Goal: Task Accomplishment & Management: Manage account settings

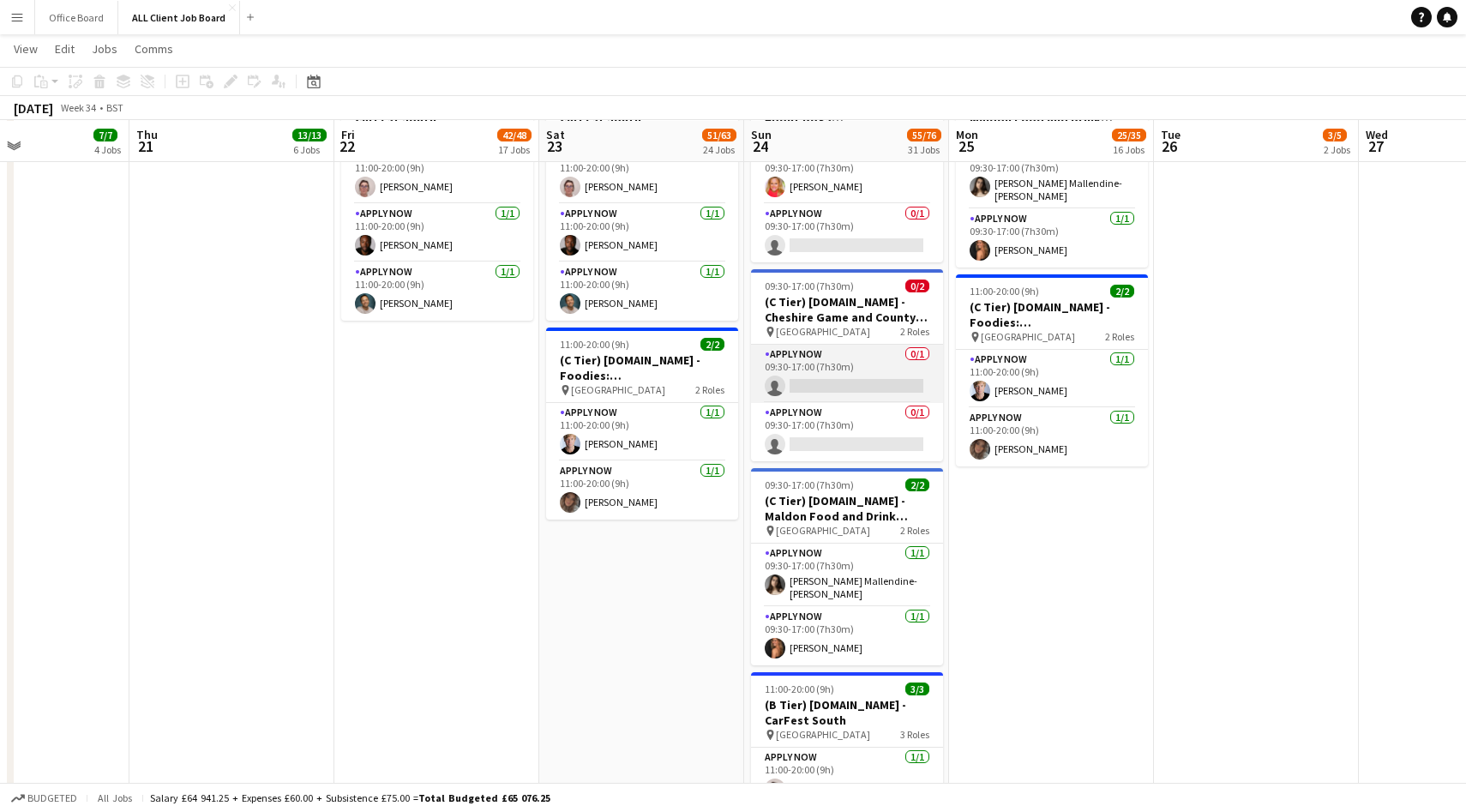
scroll to position [6296, 0]
click at [860, 375] on app-card-role "APPLY NOW 0/1 09:30-17:00 (7h30m) single-neutral-actions" at bounding box center [846, 373] width 192 height 58
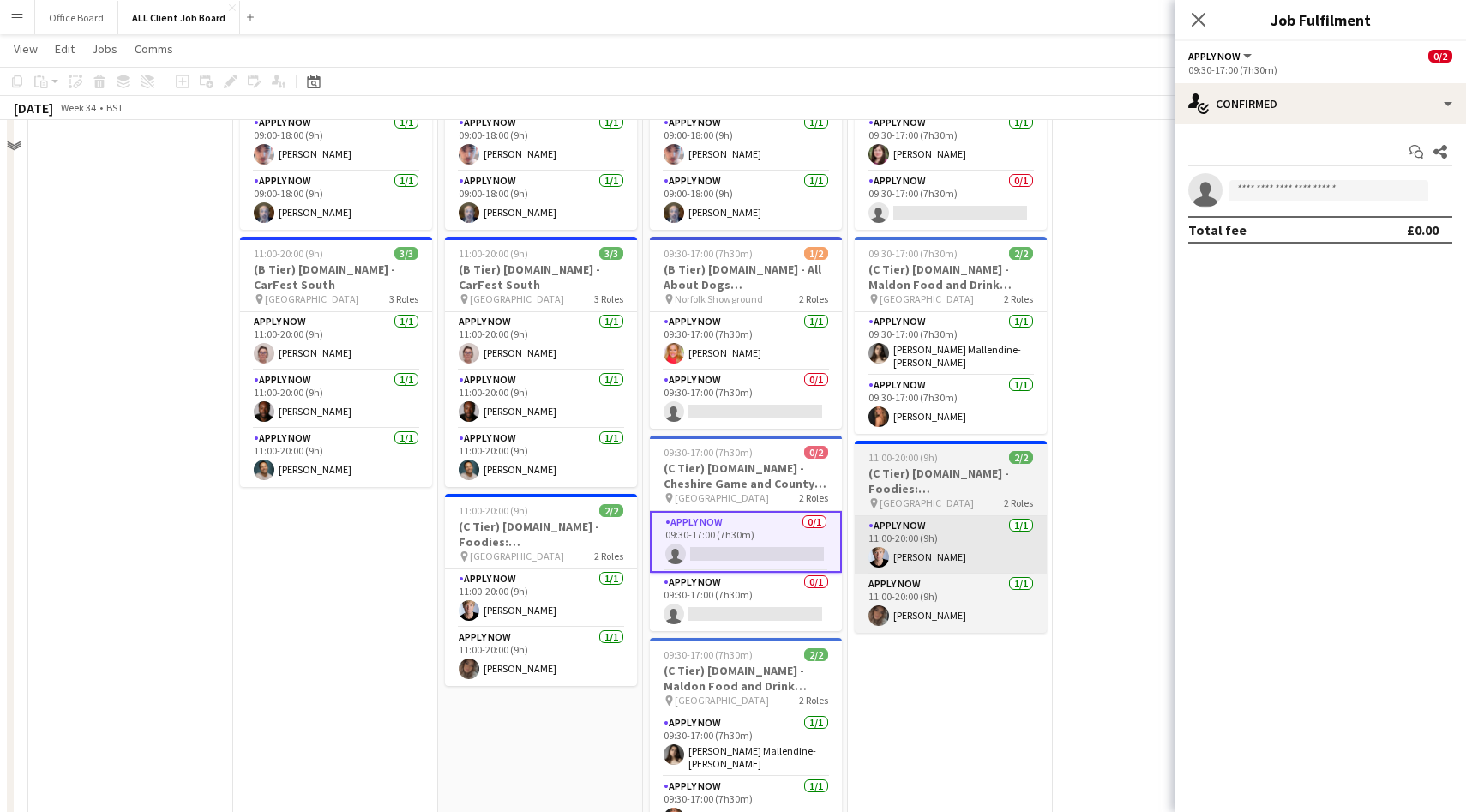
scroll to position [6084, 0]
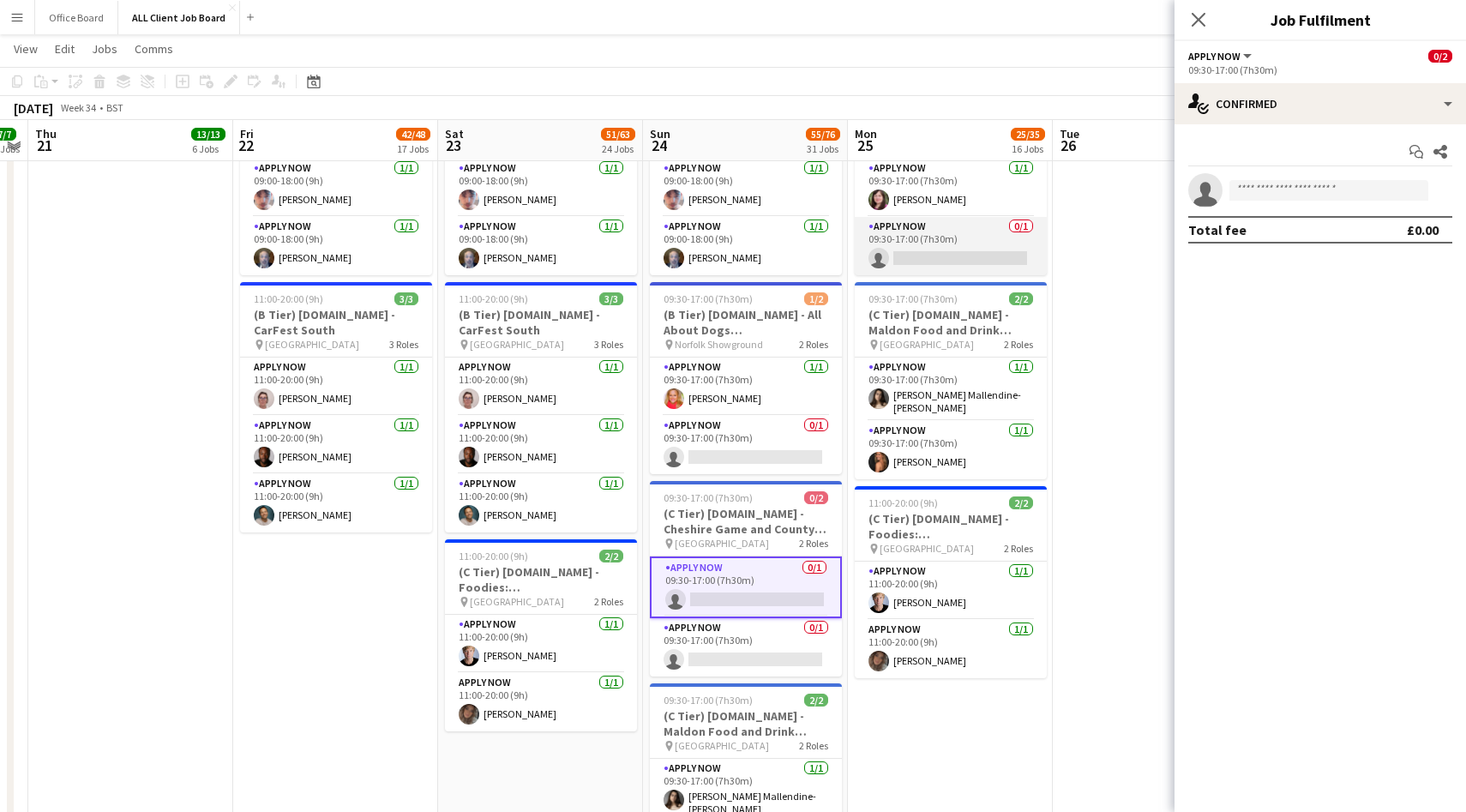
click at [968, 237] on app-card-role "APPLY NOW 0/1 09:30-17:00 (7h30m) single-neutral-actions" at bounding box center [951, 246] width 192 height 58
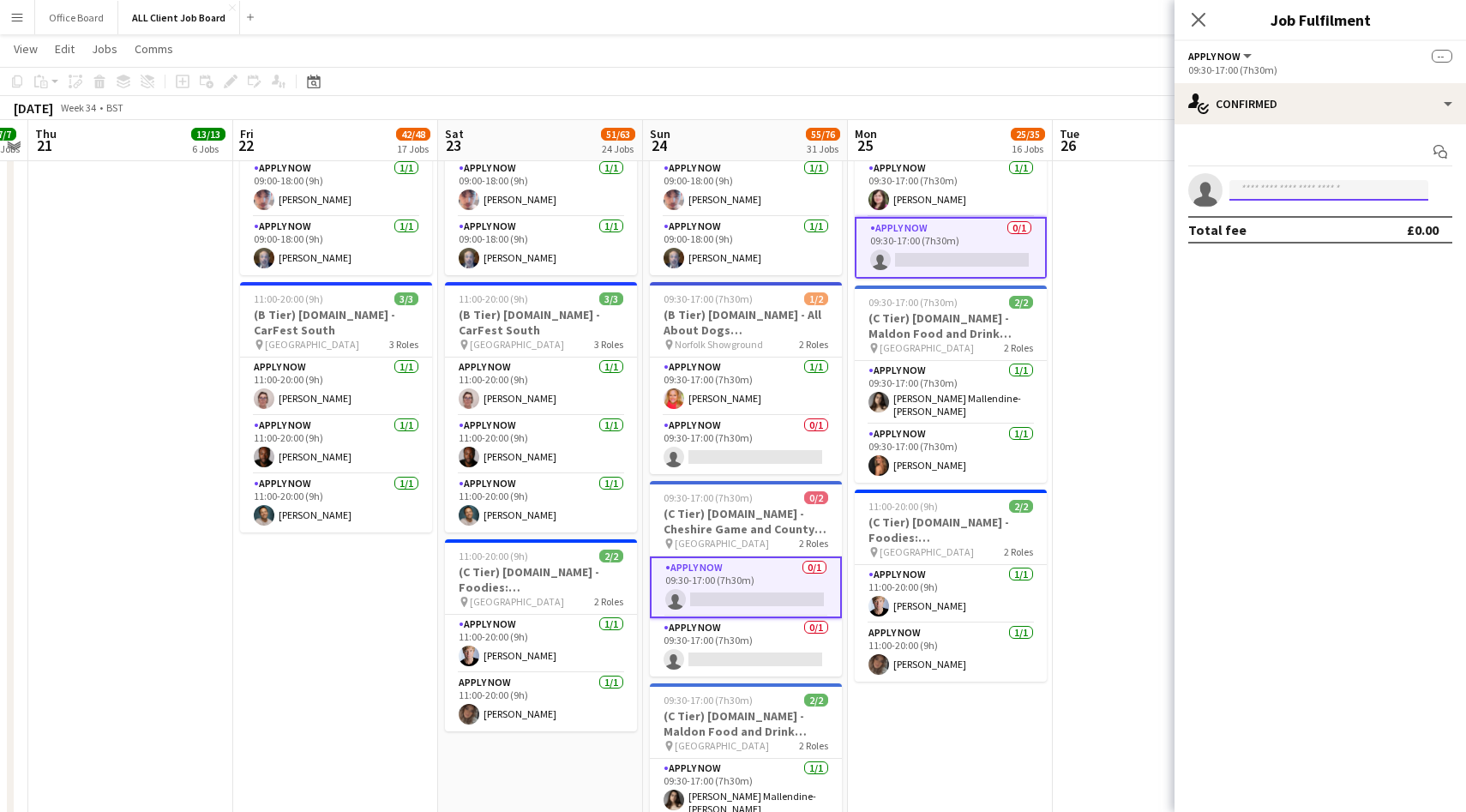
click at [1311, 185] on input at bounding box center [1329, 190] width 199 height 20
type input "****"
click at [1343, 222] on span "[PERSON_NAME][EMAIL_ADDRESS][DOMAIN_NAME]" at bounding box center [1329, 229] width 171 height 14
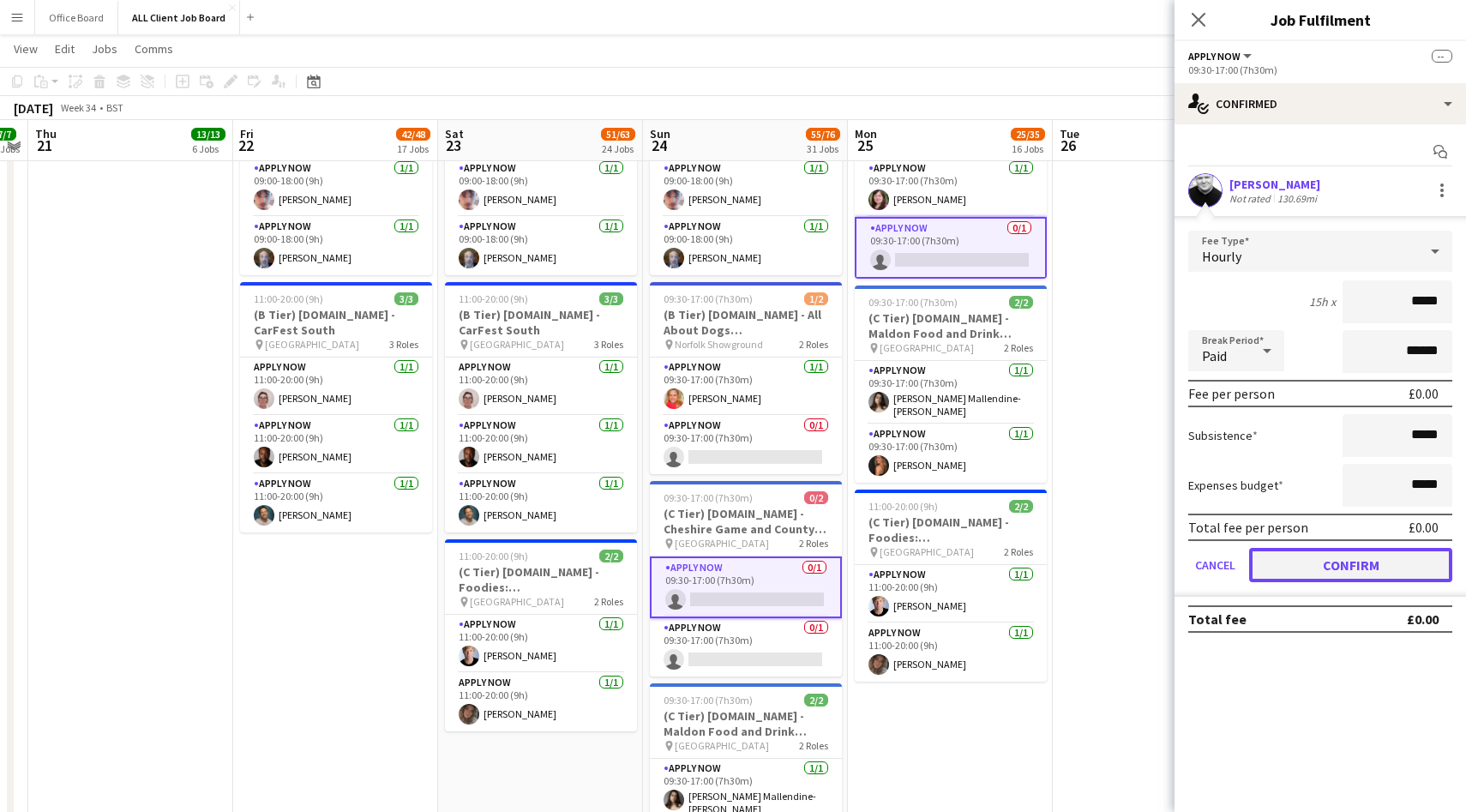
click at [1369, 565] on button "Confirm" at bounding box center [1351, 565] width 204 height 34
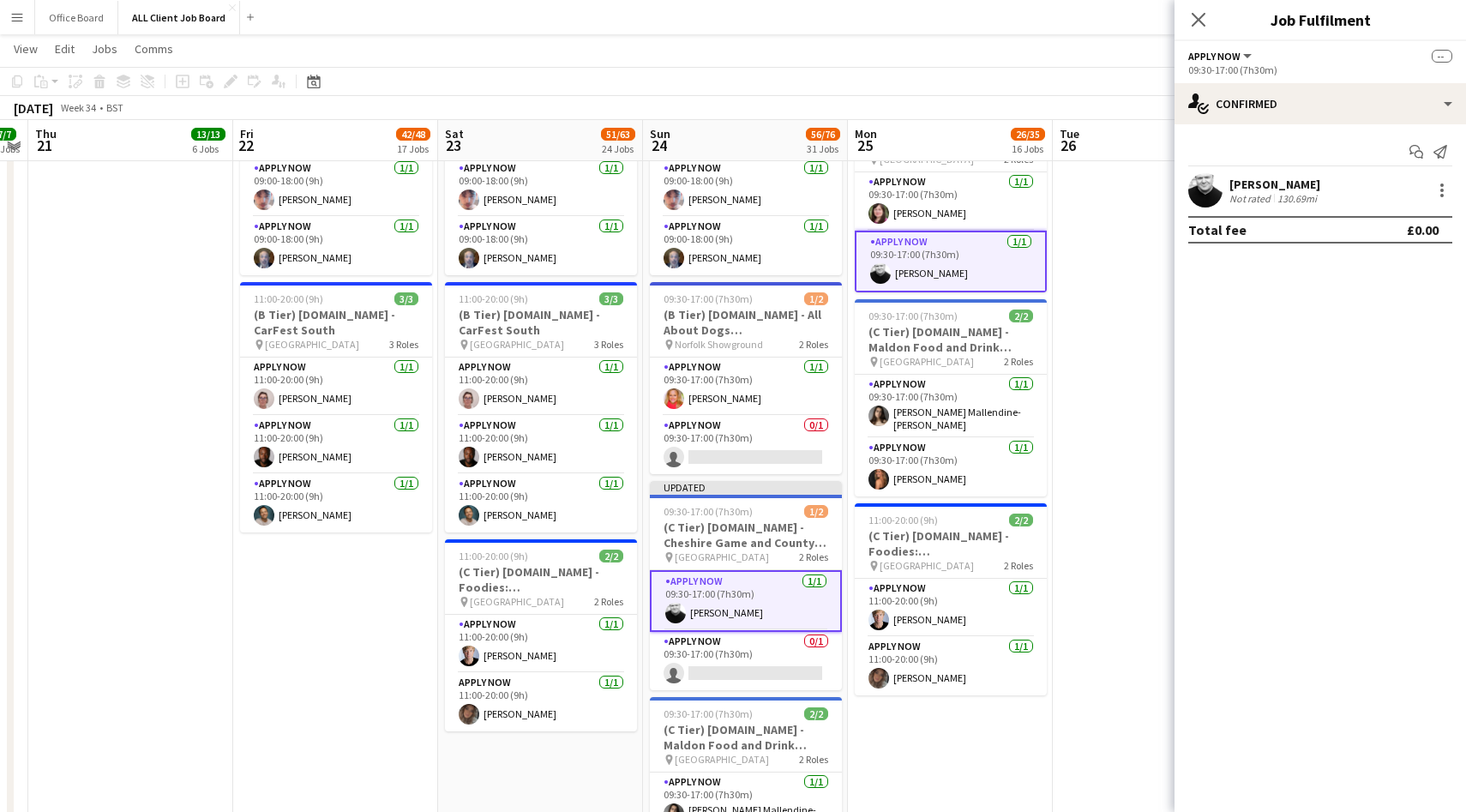
click at [1200, 22] on icon at bounding box center [1199, 19] width 14 height 14
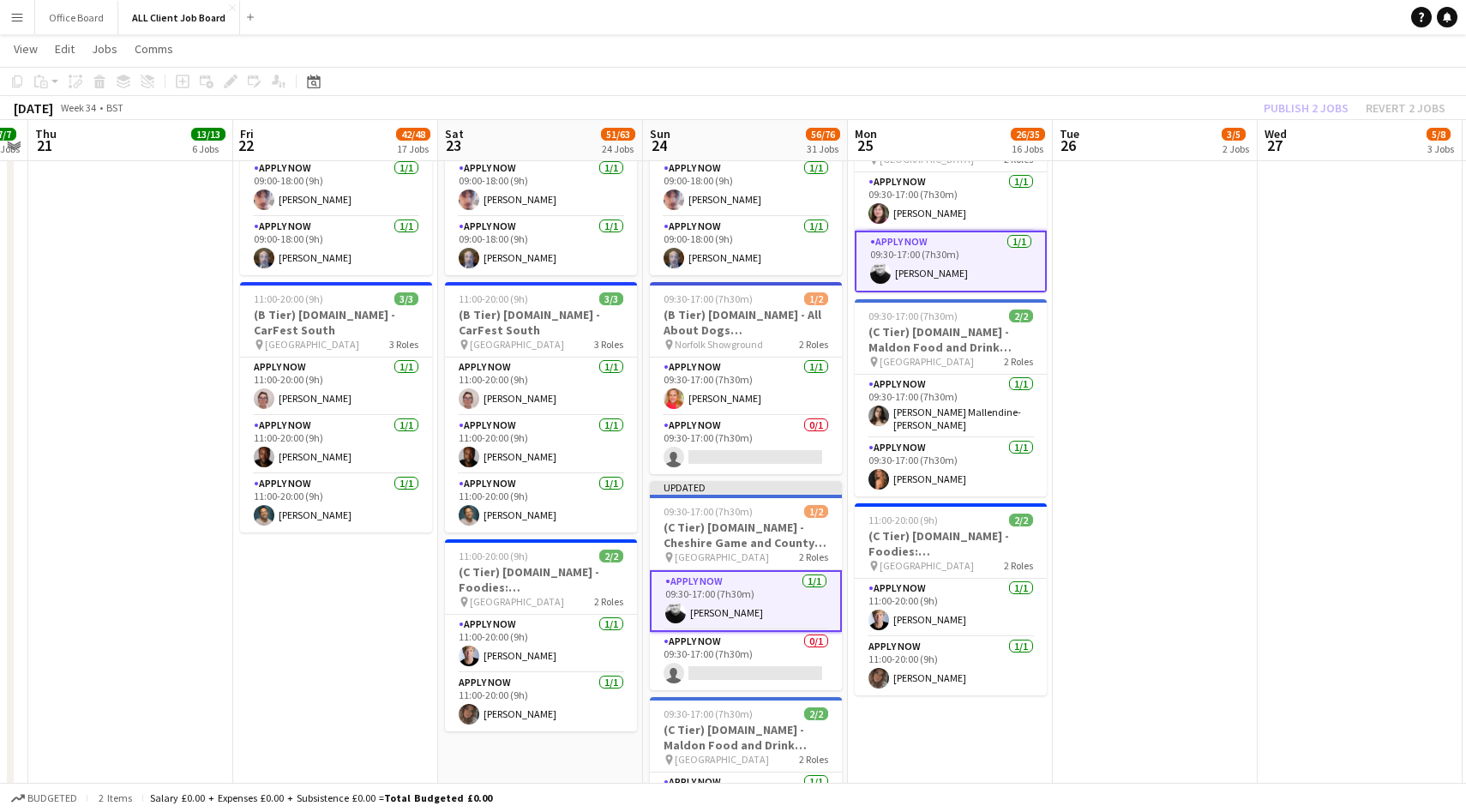
click at [1296, 113] on div "Publish 2 jobs Revert 2 jobs" at bounding box center [1354, 107] width 223 height 22
click at [1296, 113] on button "Publish 2 jobs" at bounding box center [1306, 107] width 98 height 22
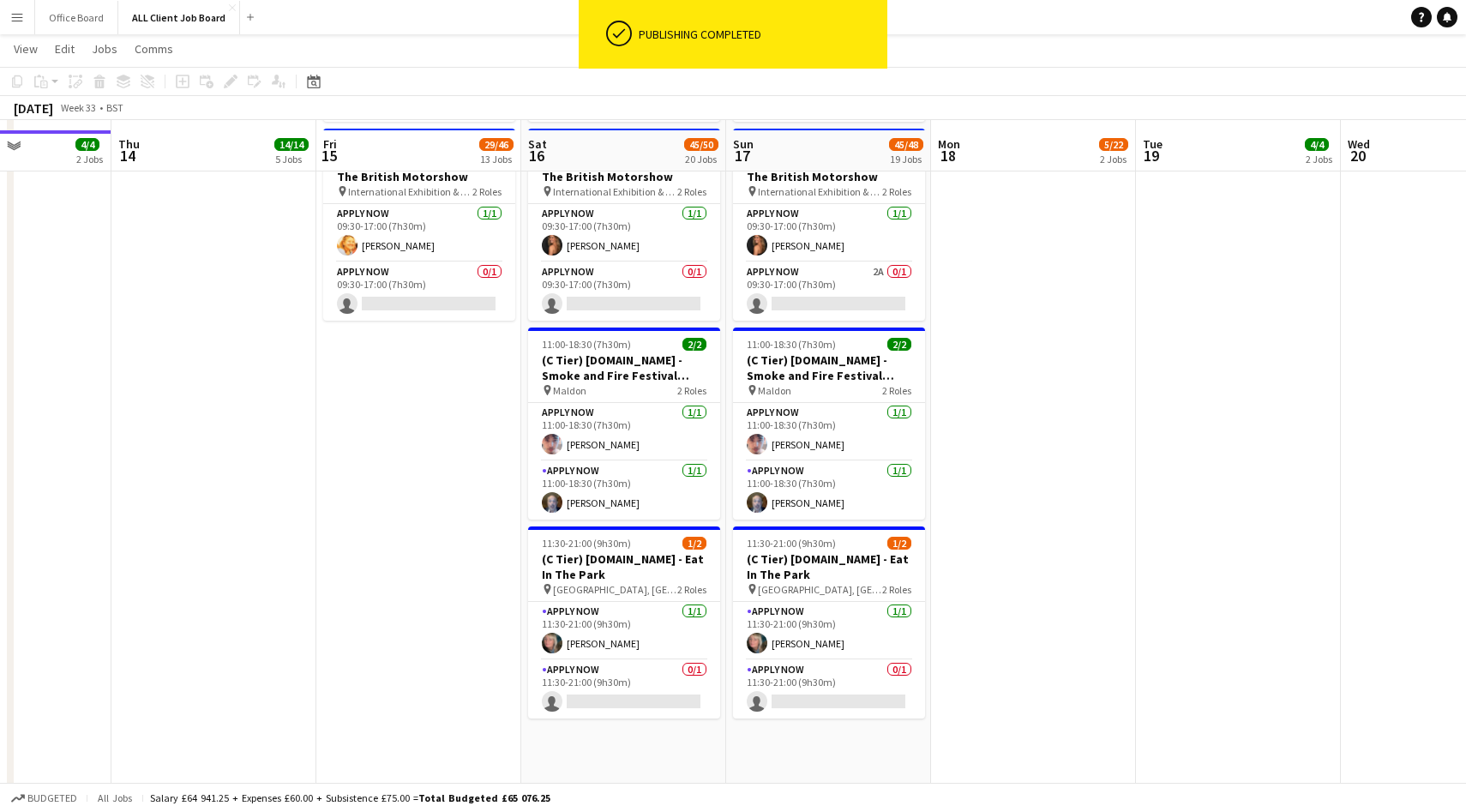
scroll to position [6625, 0]
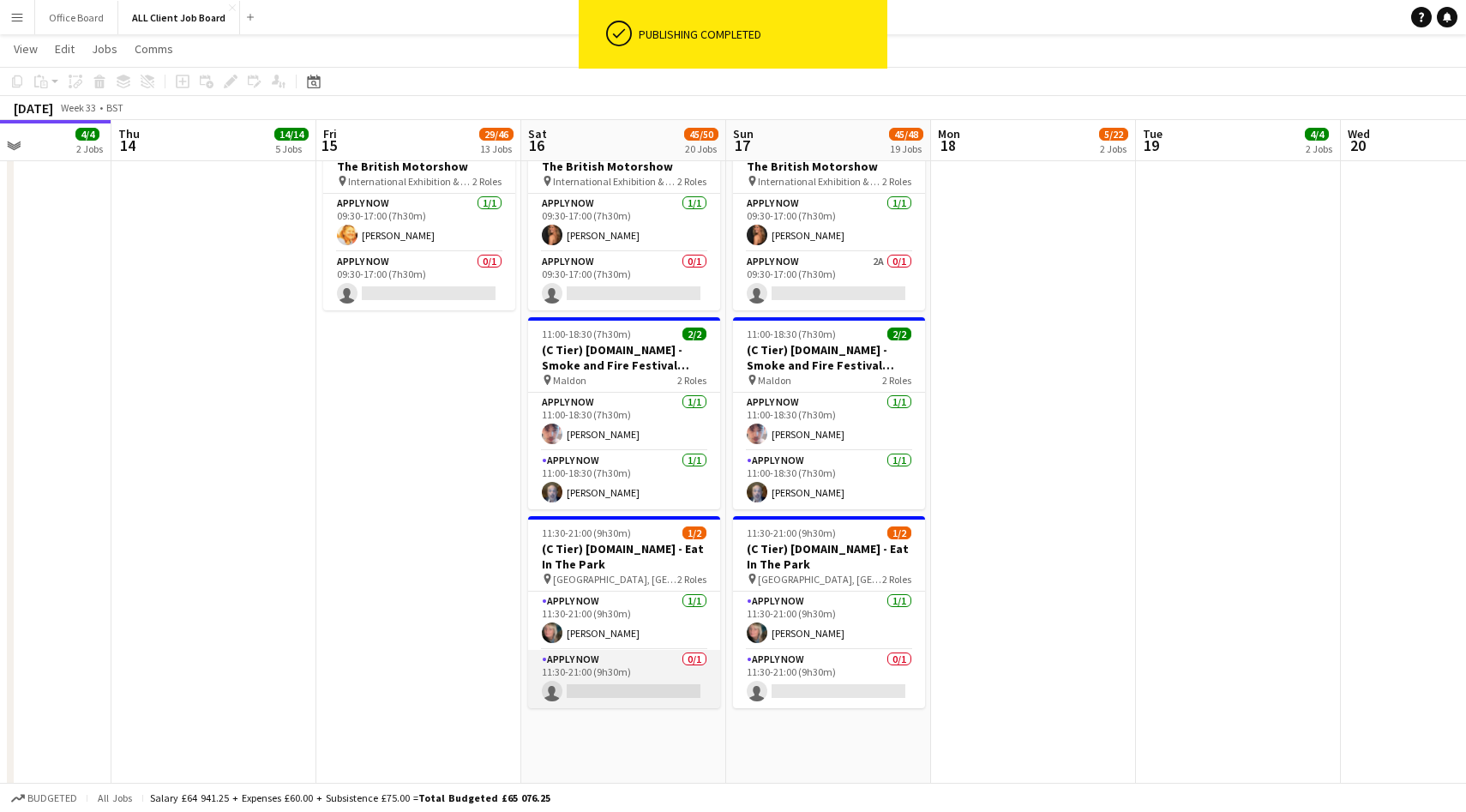
click at [628, 657] on app-card-role "APPLY NOW 0/1 11:30-21:00 (9h30m) single-neutral-actions" at bounding box center [623, 679] width 192 height 58
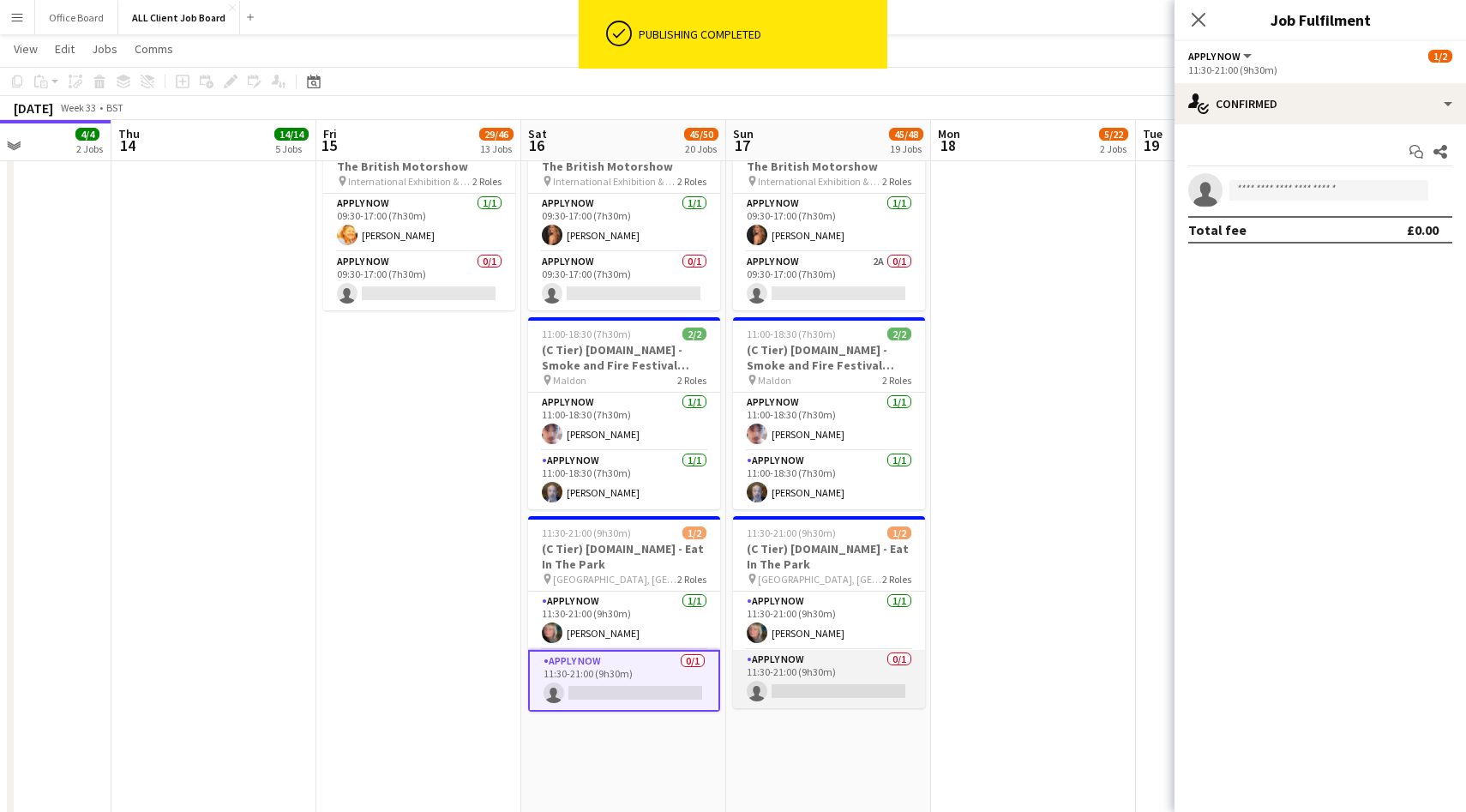
click at [842, 683] on app-card-role "APPLY NOW 0/1 11:30-21:00 (9h30m) single-neutral-actions" at bounding box center [829, 679] width 192 height 58
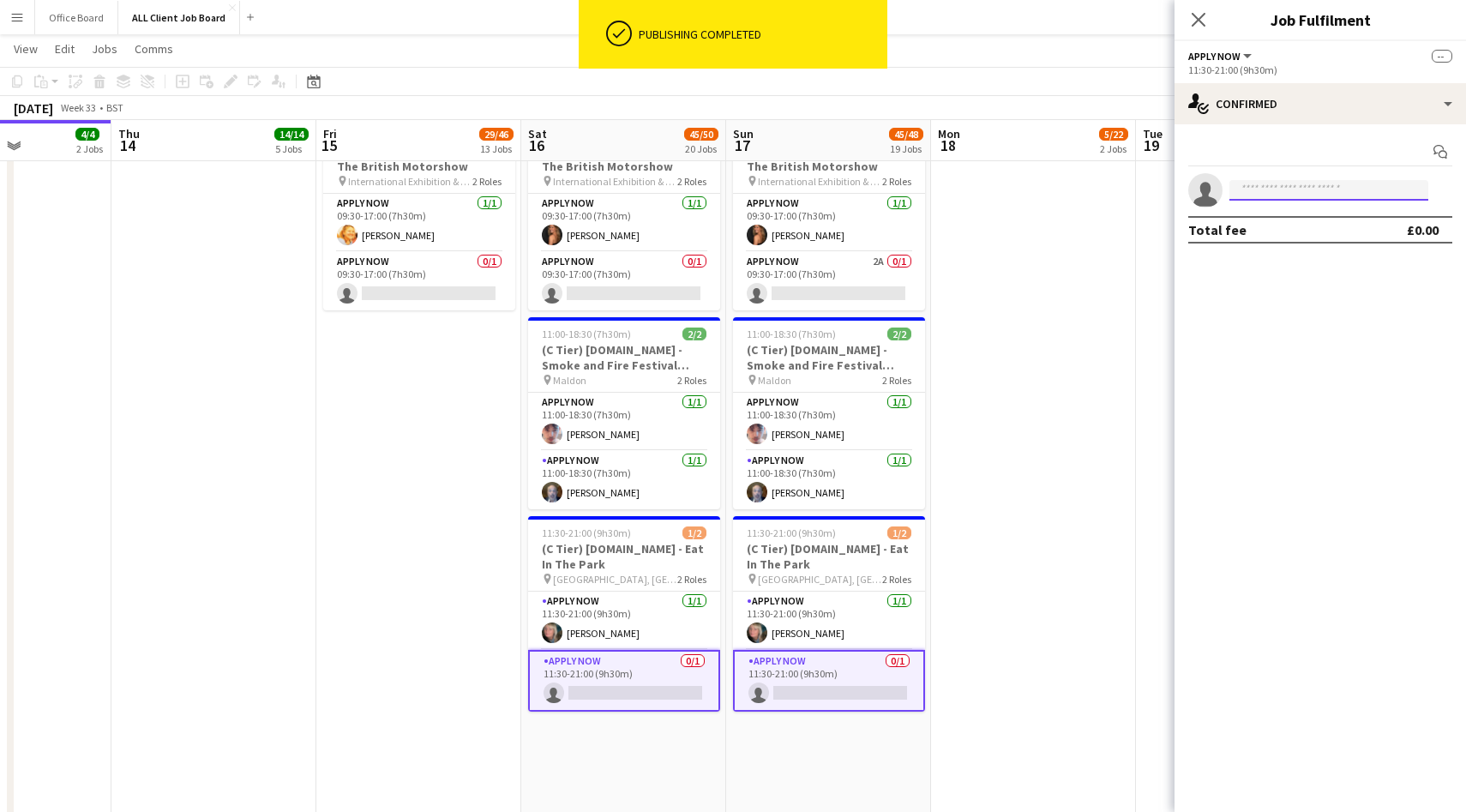
click at [1315, 195] on input at bounding box center [1329, 190] width 199 height 20
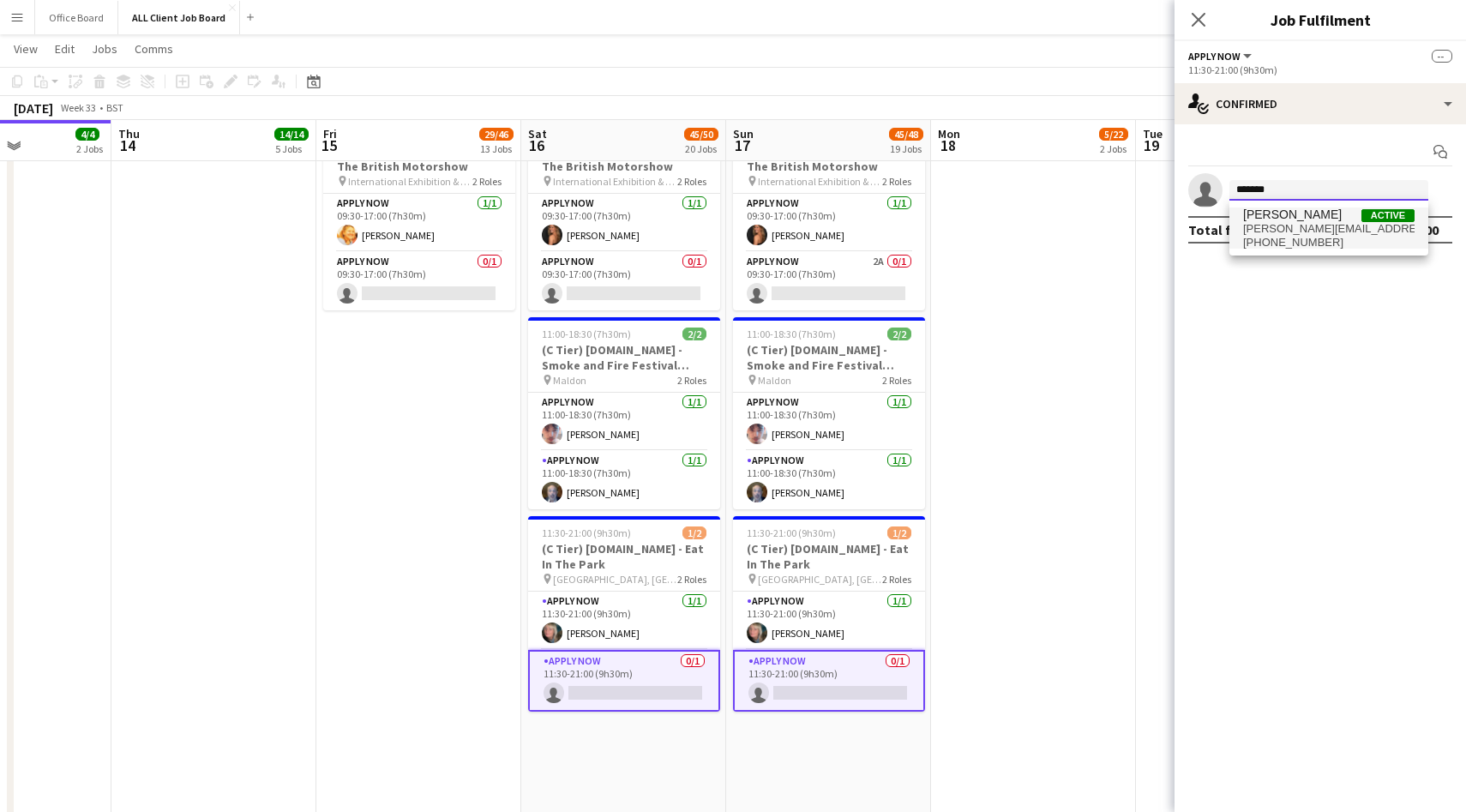
type input "*******"
click at [1315, 226] on span "[PERSON_NAME][EMAIL_ADDRESS][DOMAIN_NAME]" at bounding box center [1329, 229] width 171 height 14
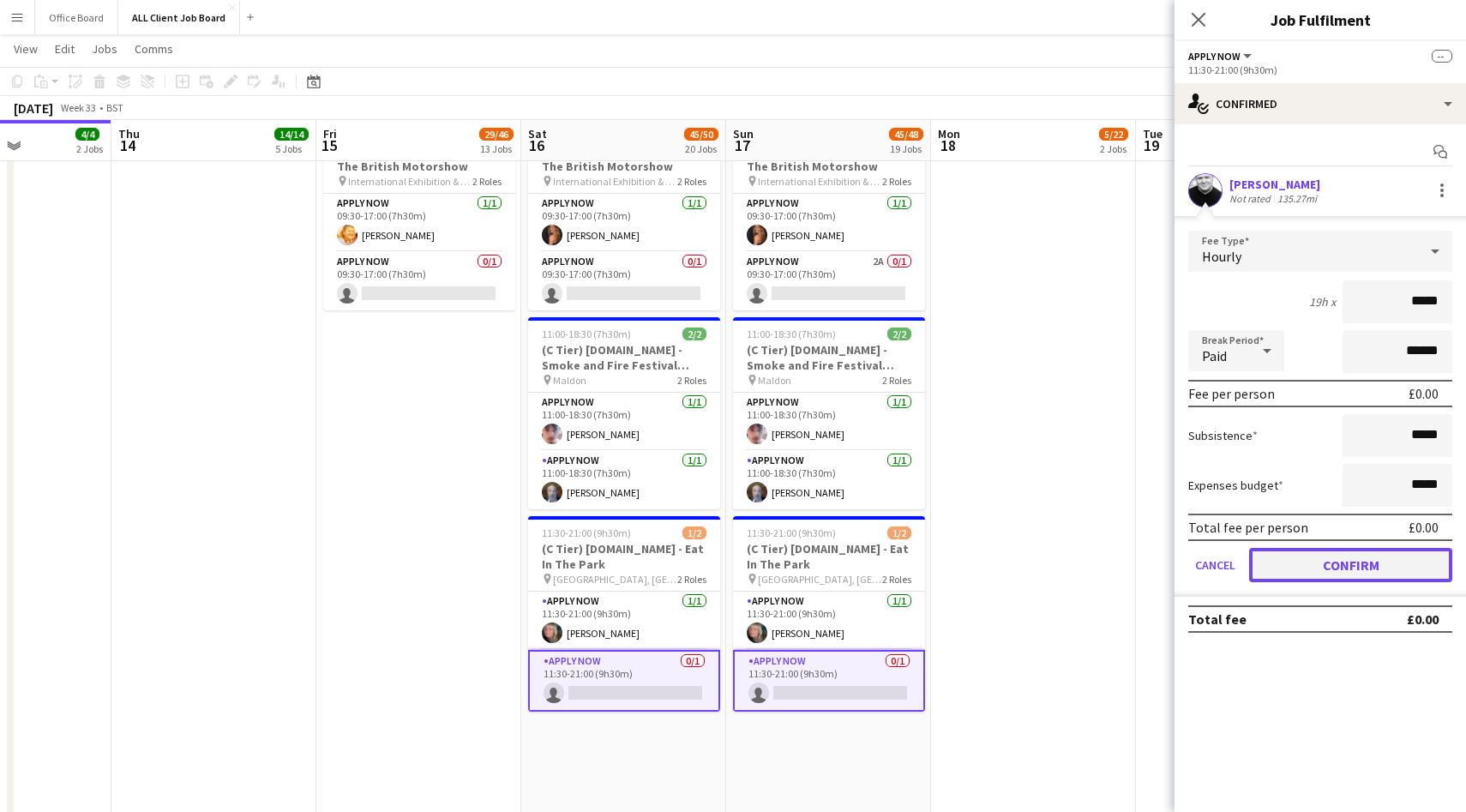
click at [1337, 551] on button "Confirm" at bounding box center [1351, 565] width 204 height 34
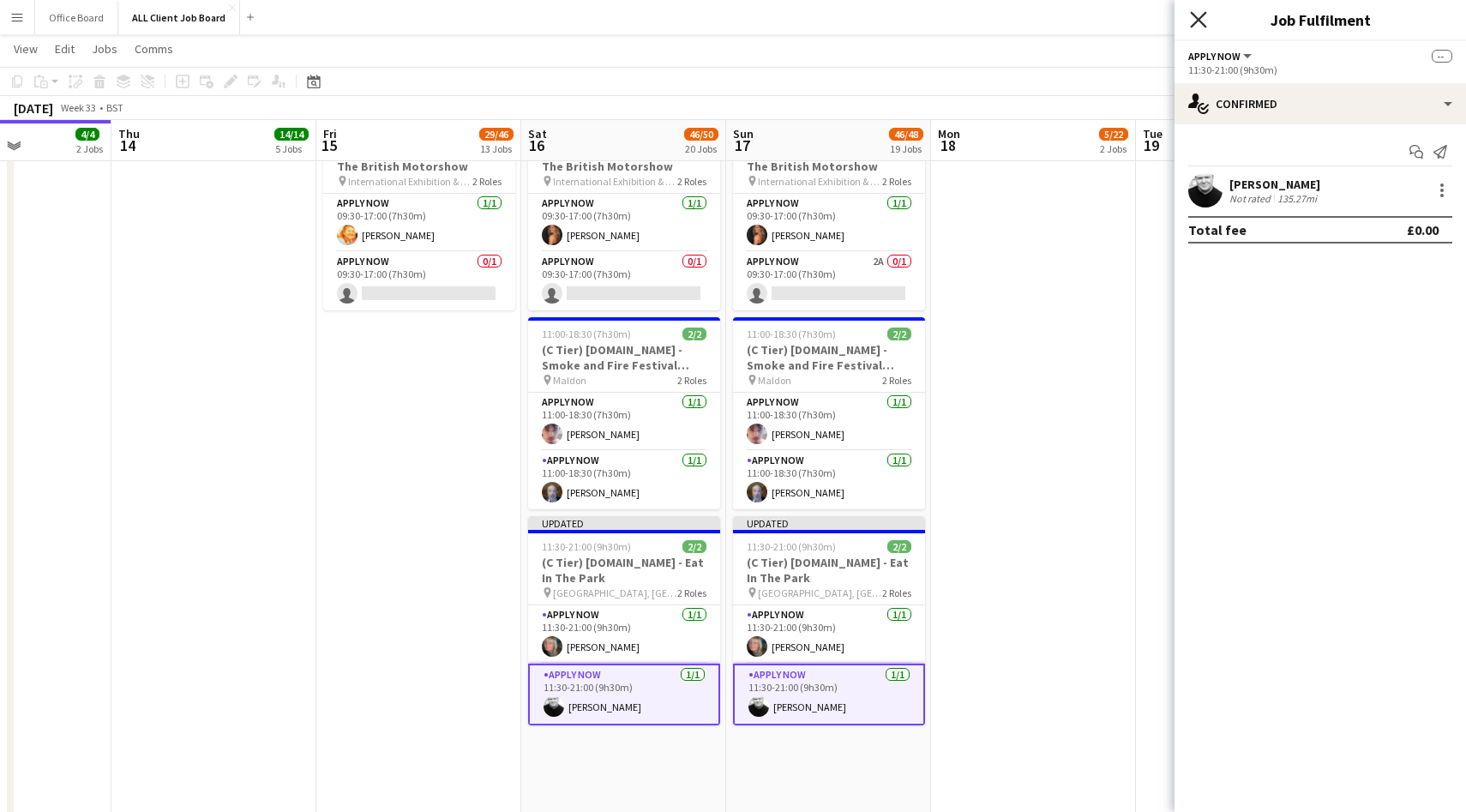
click at [1196, 18] on icon at bounding box center [1198, 18] width 17 height 17
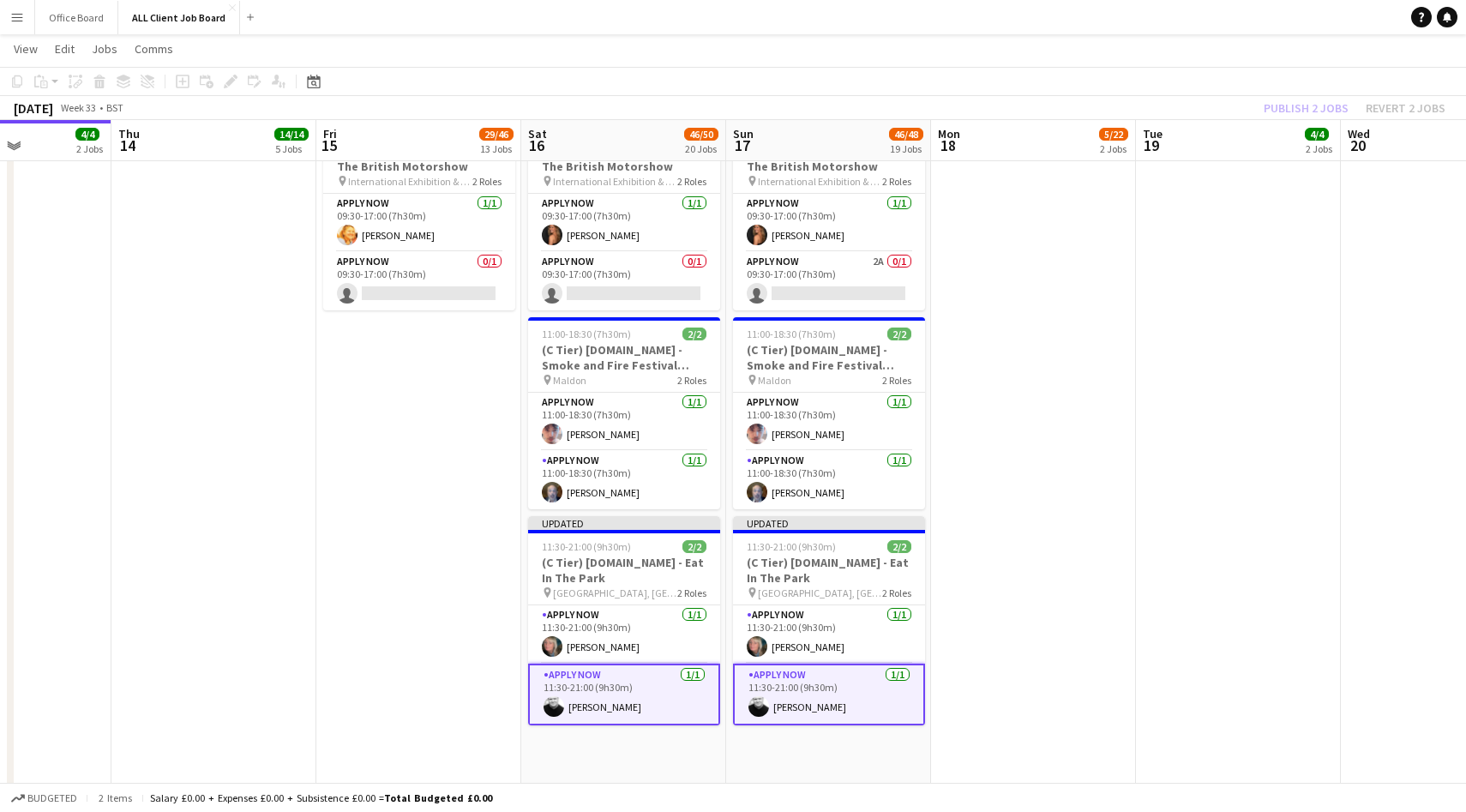
click at [1300, 101] on div "Publish 2 jobs Revert 2 jobs" at bounding box center [1354, 107] width 223 height 22
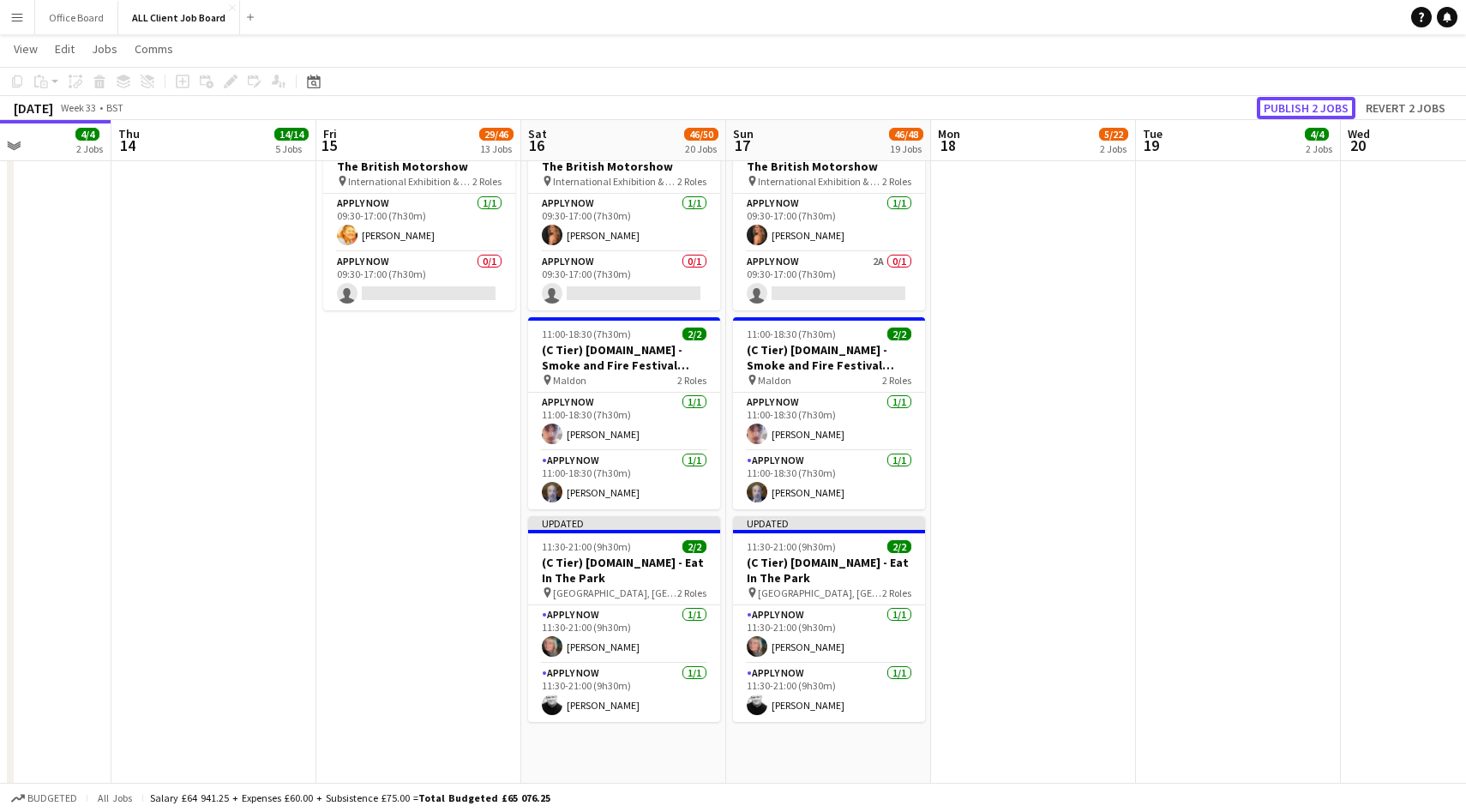
click at [1300, 101] on button "Publish 2 jobs" at bounding box center [1306, 107] width 98 height 22
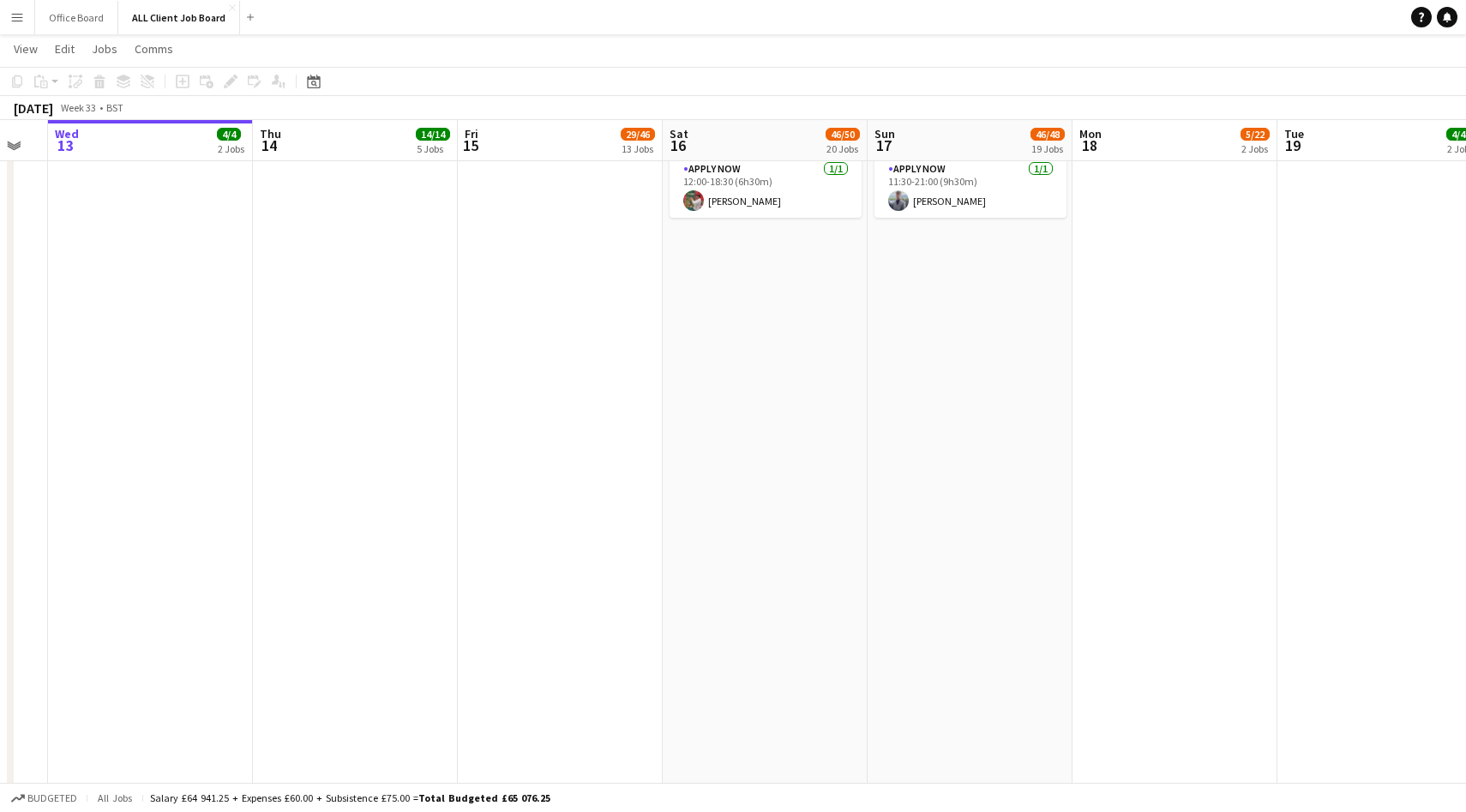
scroll to position [2918, 0]
